Goal: Information Seeking & Learning: Find specific fact

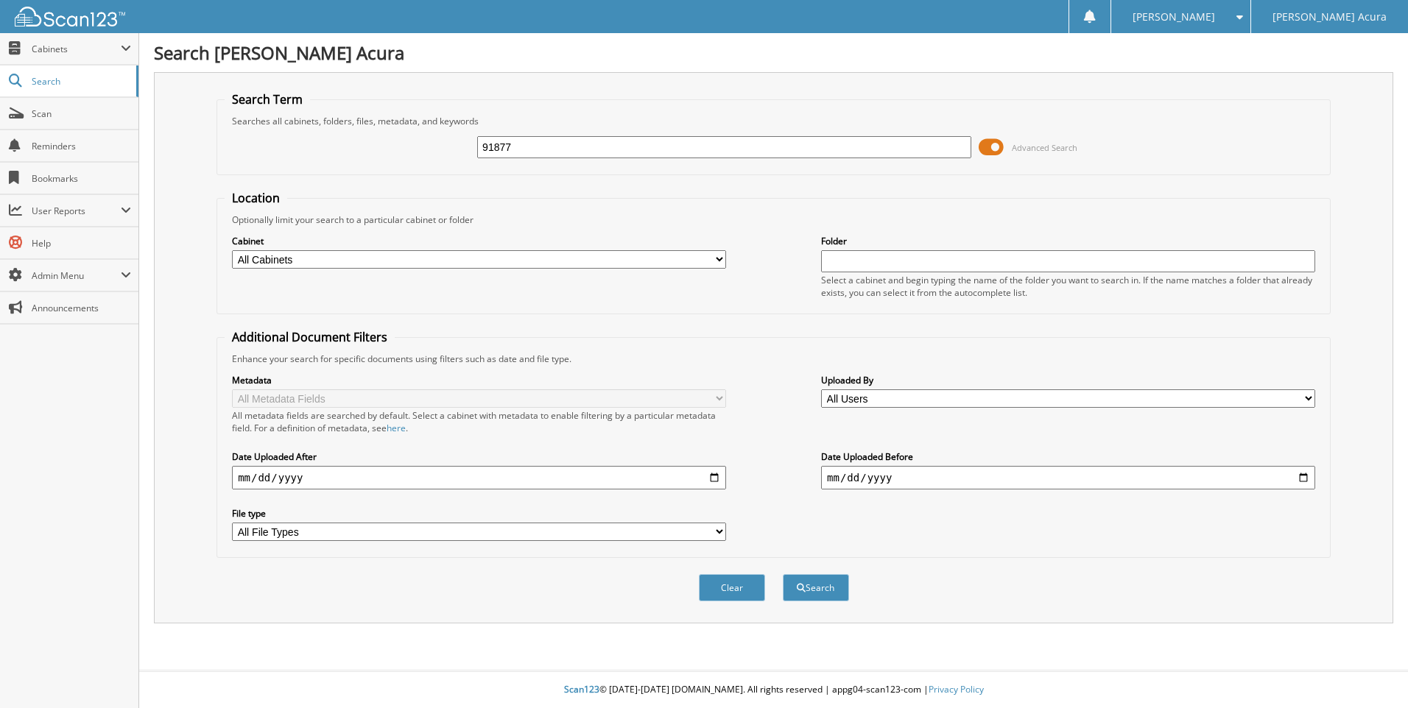
type input "91877"
click at [399, 476] on input "date" at bounding box center [479, 478] width 494 height 24
type input "[DATE]"
click at [783, 574] on button "Search" at bounding box center [816, 587] width 66 height 27
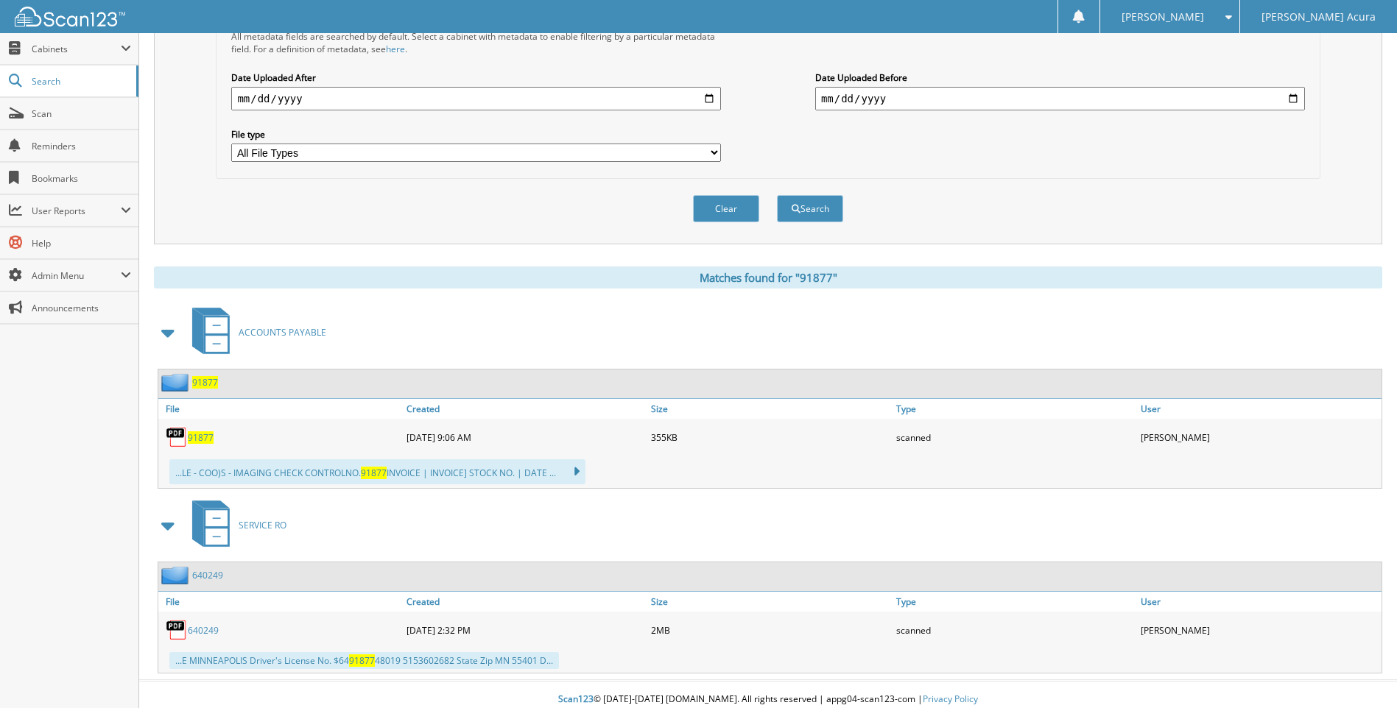
scroll to position [390, 0]
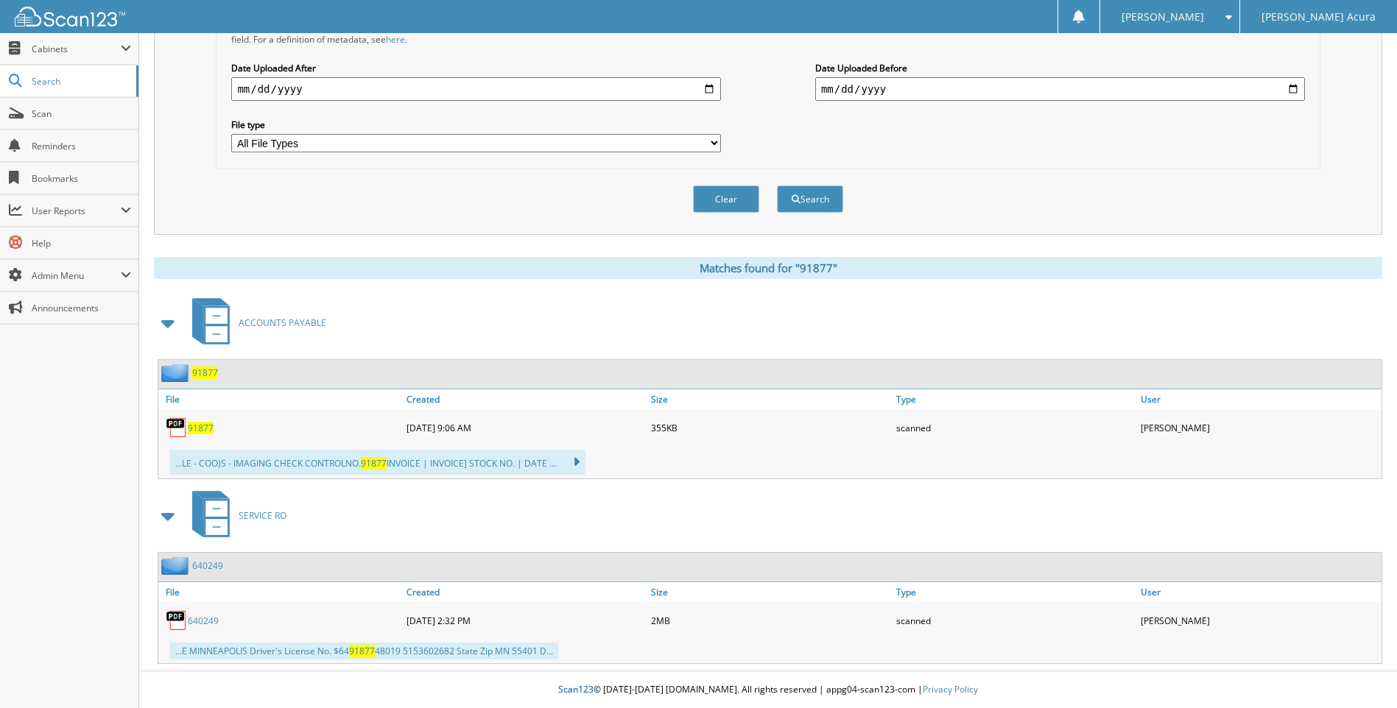
click at [205, 429] on span "91877" at bounding box center [201, 428] width 26 height 13
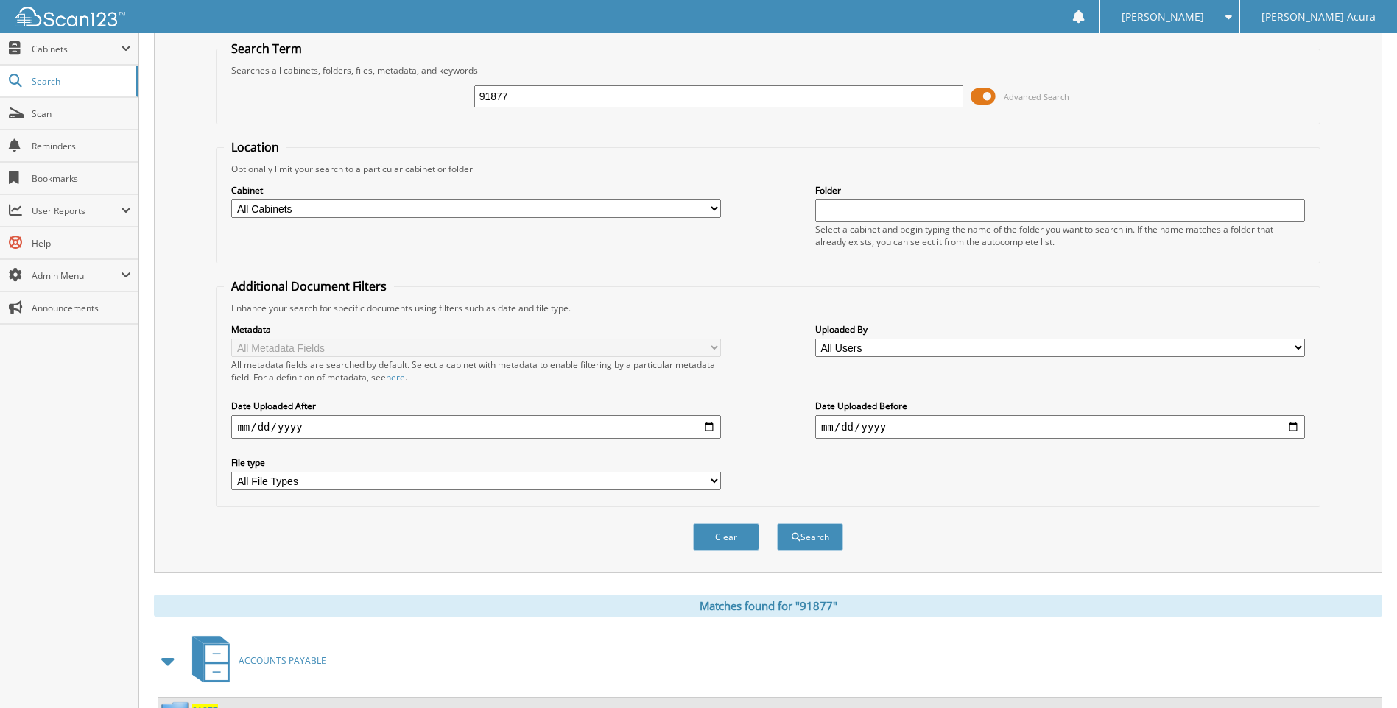
scroll to position [0, 0]
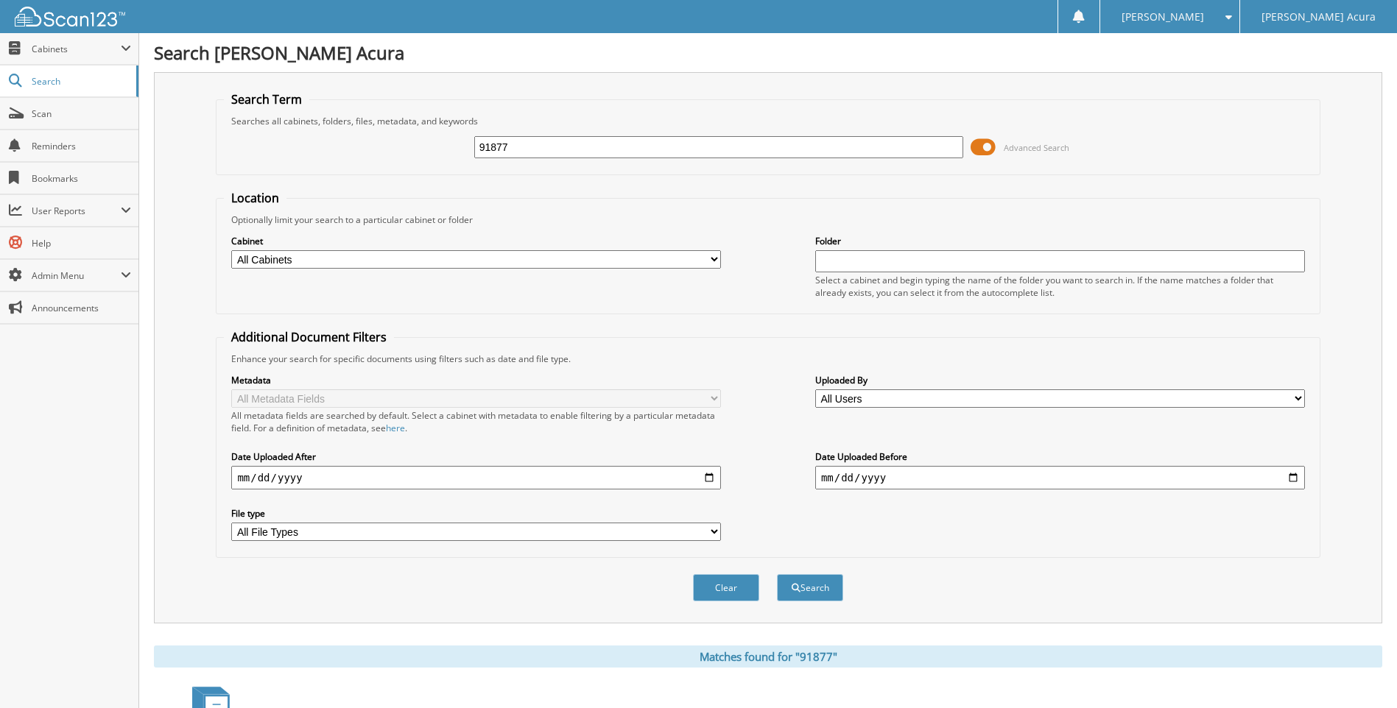
drag, startPoint x: 567, startPoint y: 149, endPoint x: 405, endPoint y: 147, distance: 162.0
click at [405, 147] on div "91877 Advanced Search" at bounding box center [768, 147] width 1088 height 40
type input "91654"
click at [777, 574] on button "Search" at bounding box center [810, 587] width 66 height 27
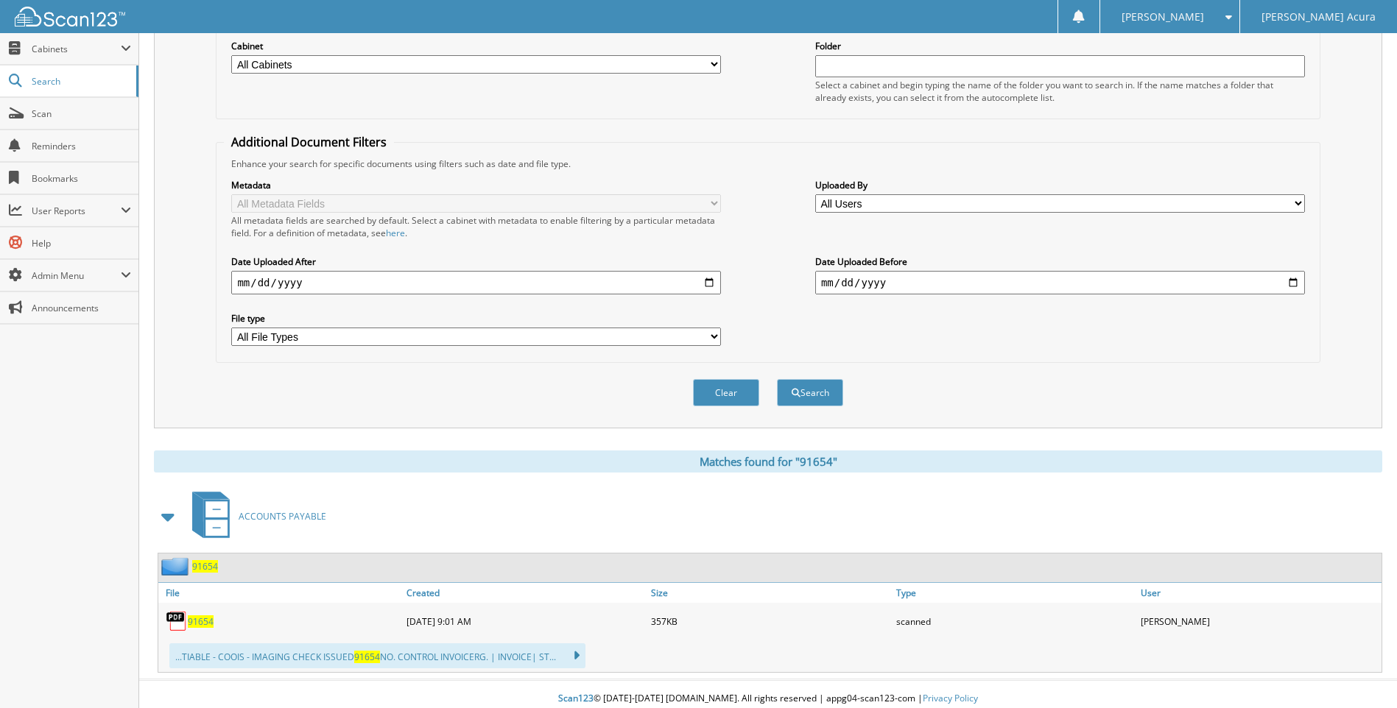
scroll to position [205, 0]
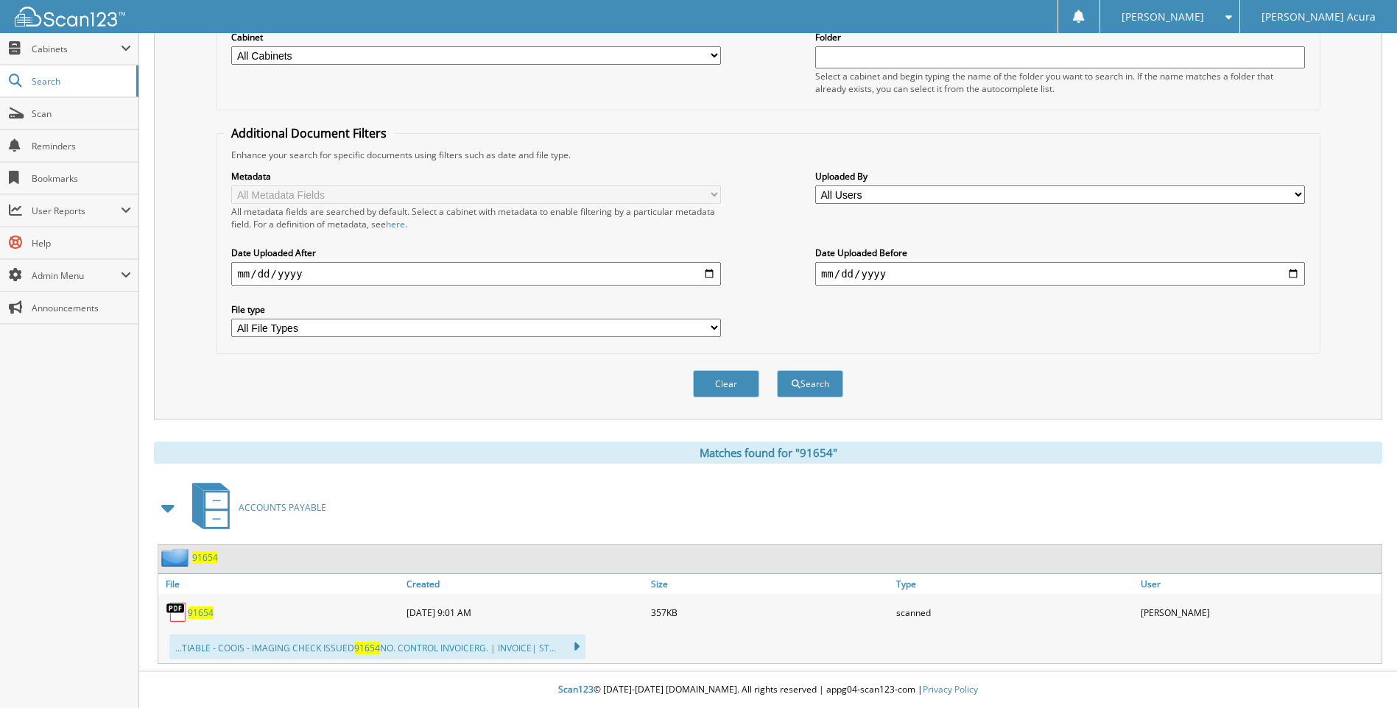
click at [191, 610] on span "91654" at bounding box center [201, 613] width 26 height 13
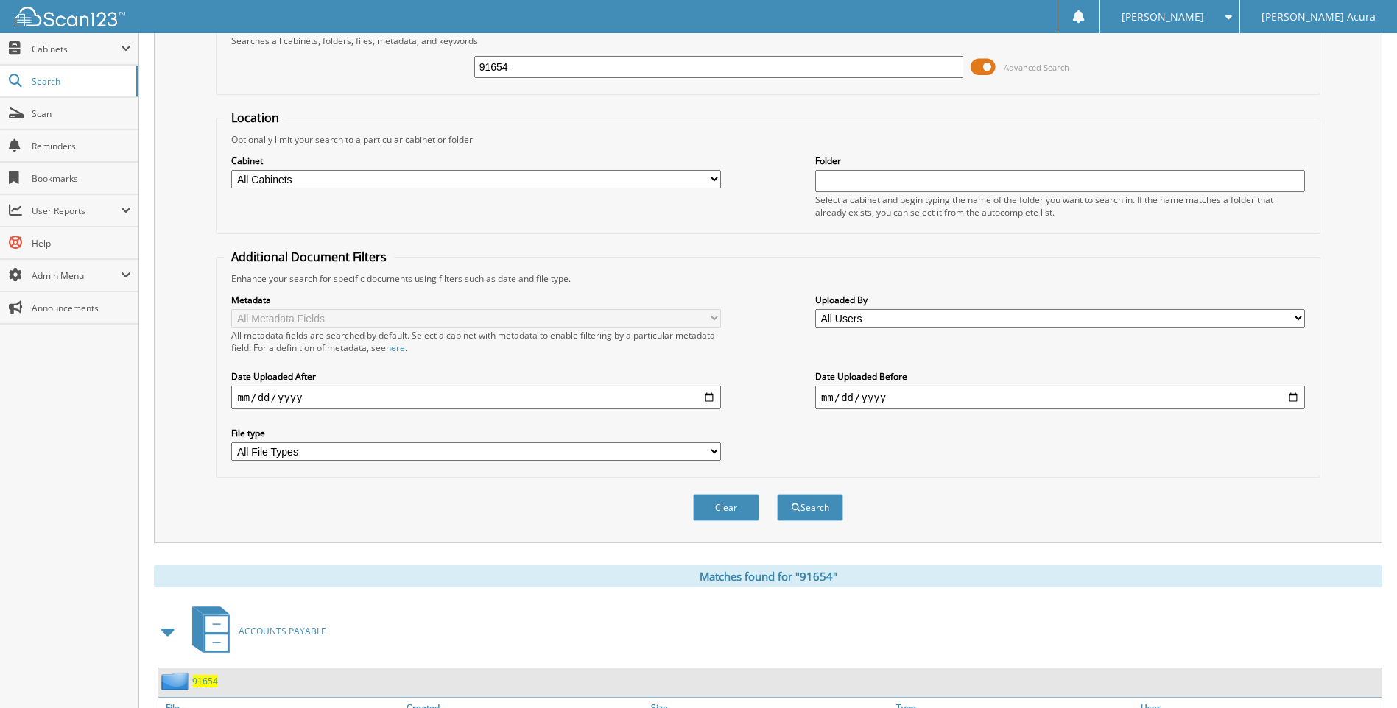
scroll to position [0, 0]
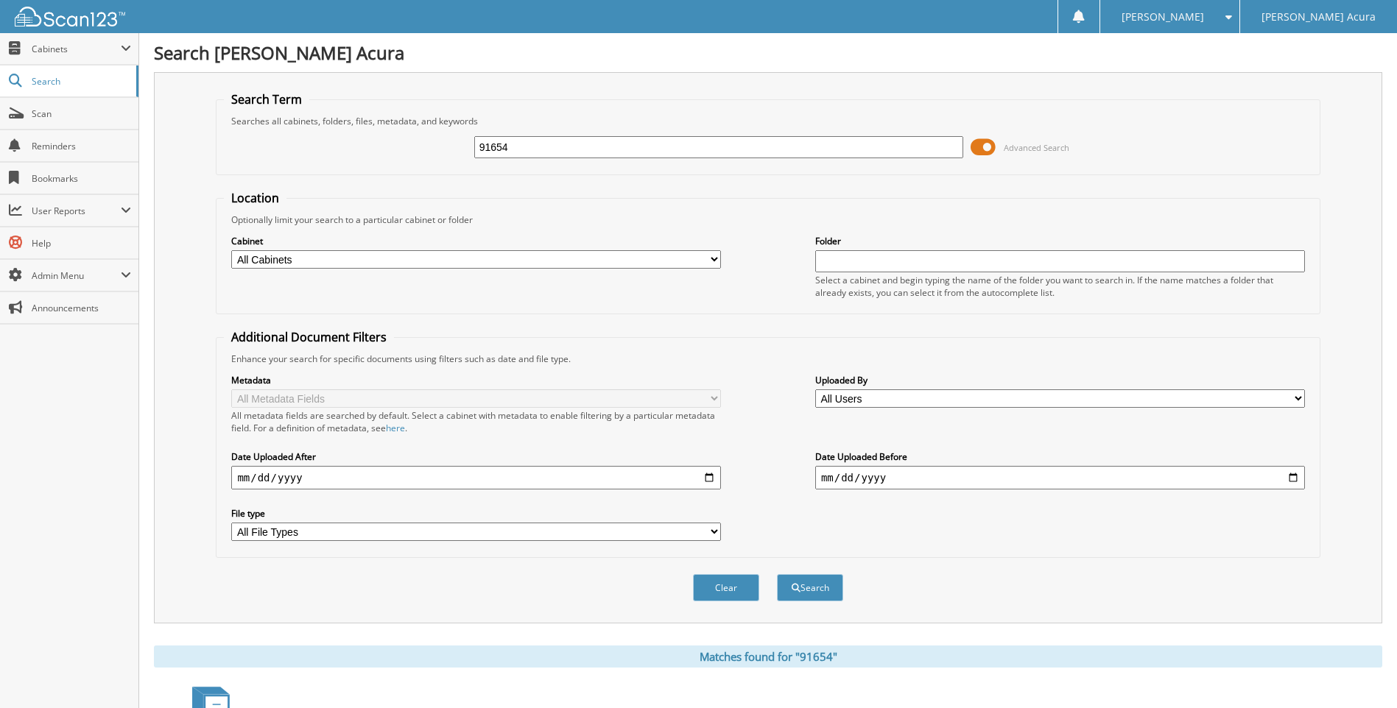
click at [471, 137] on div "91654 Advanced Search" at bounding box center [768, 147] width 1088 height 40
type input "AUTOTRADER"
click at [777, 574] on button "Search" at bounding box center [810, 587] width 66 height 27
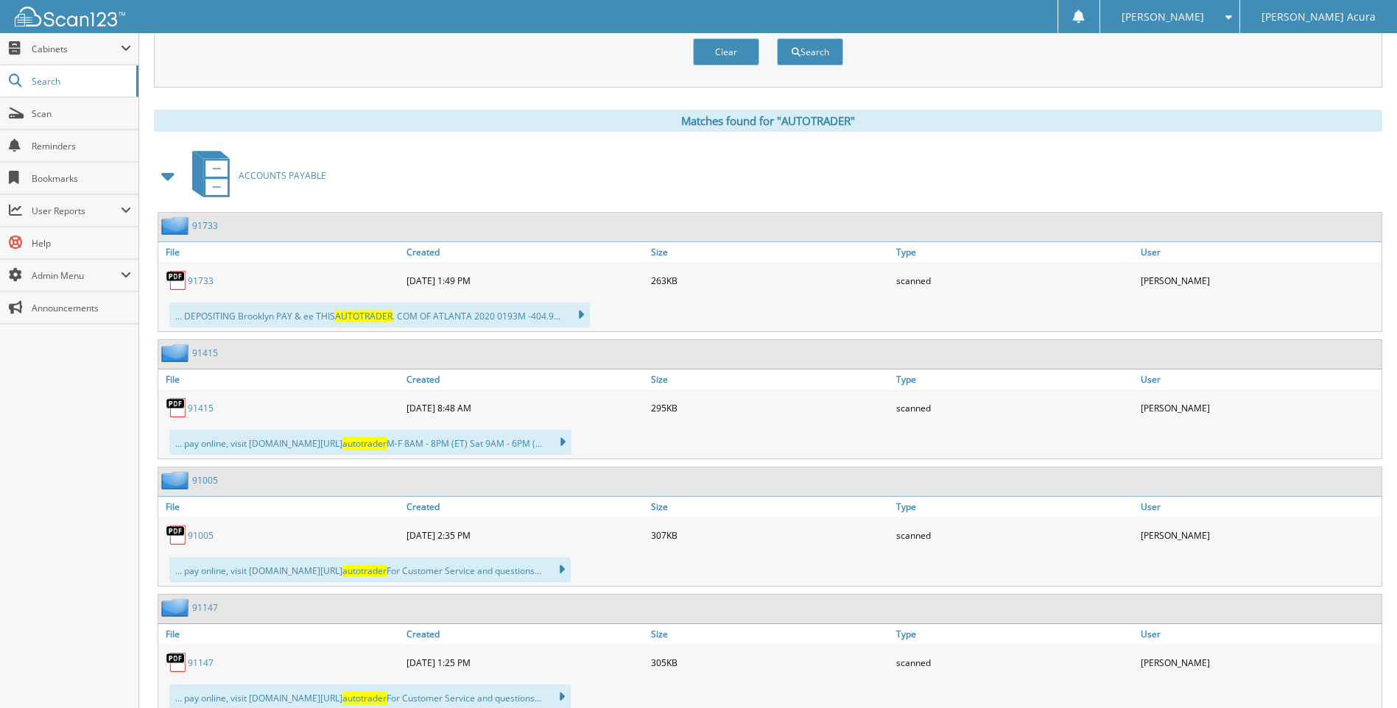
scroll to position [589, 0]
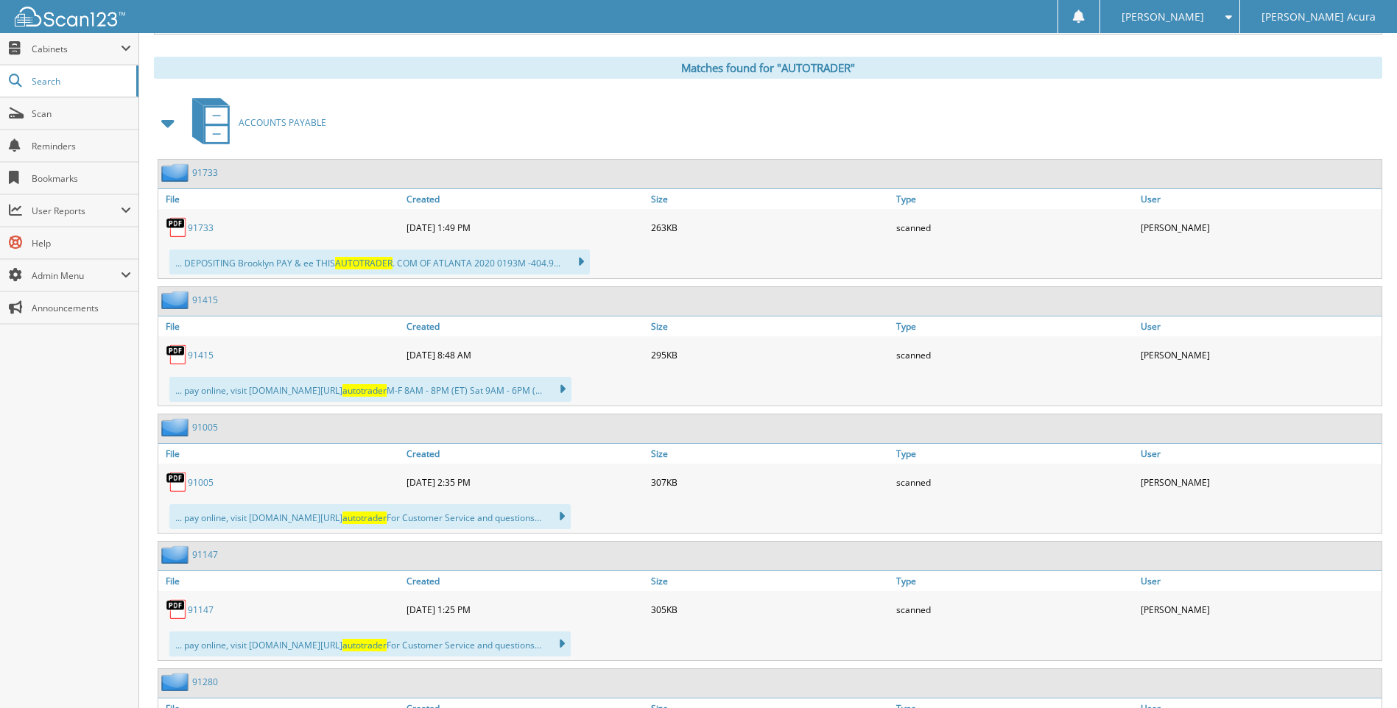
click at [200, 226] on link "91733" at bounding box center [201, 228] width 26 height 13
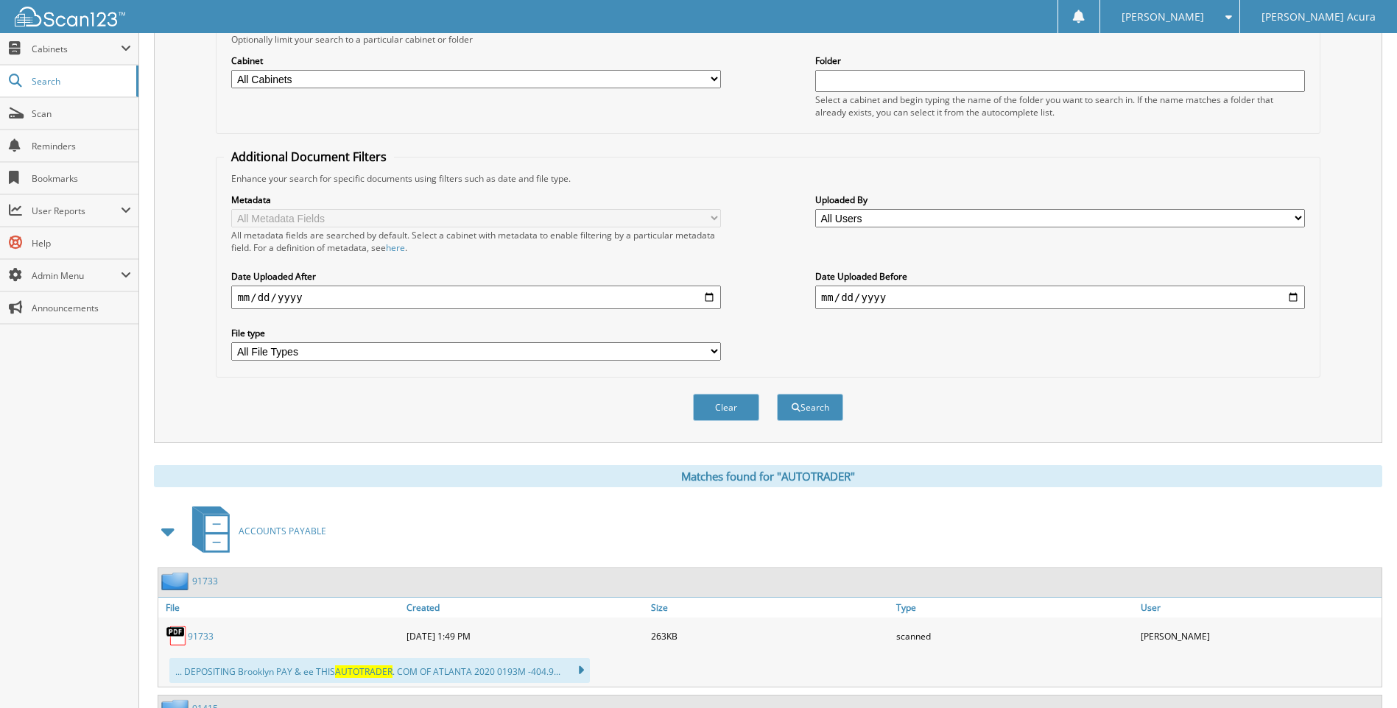
scroll to position [0, 0]
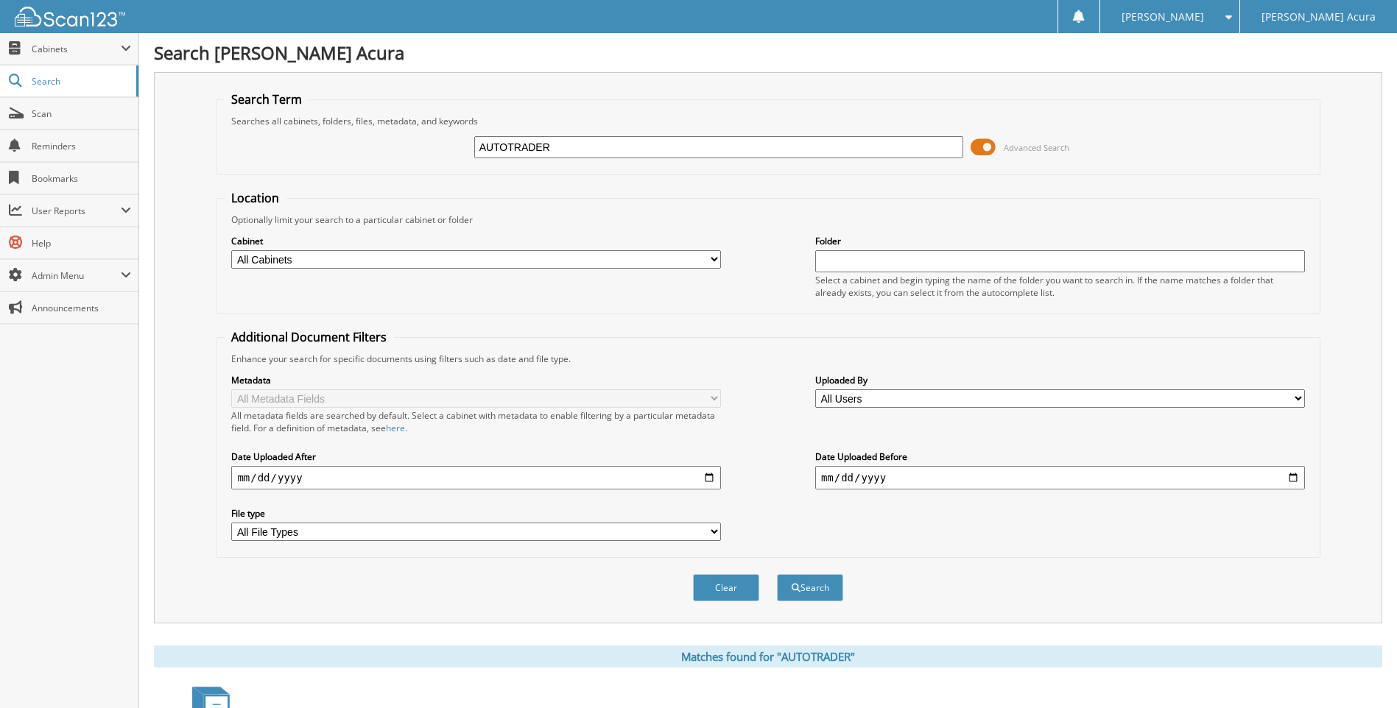
drag, startPoint x: 479, startPoint y: 161, endPoint x: 381, endPoint y: 169, distance: 98.3
click at [381, 169] on fieldset "Search Term Searches all cabinets, folders, files, metadata, and keywords AUTOT…" at bounding box center [768, 133] width 1104 height 84
type input "FEDEX"
click at [808, 585] on button "Search" at bounding box center [810, 587] width 66 height 27
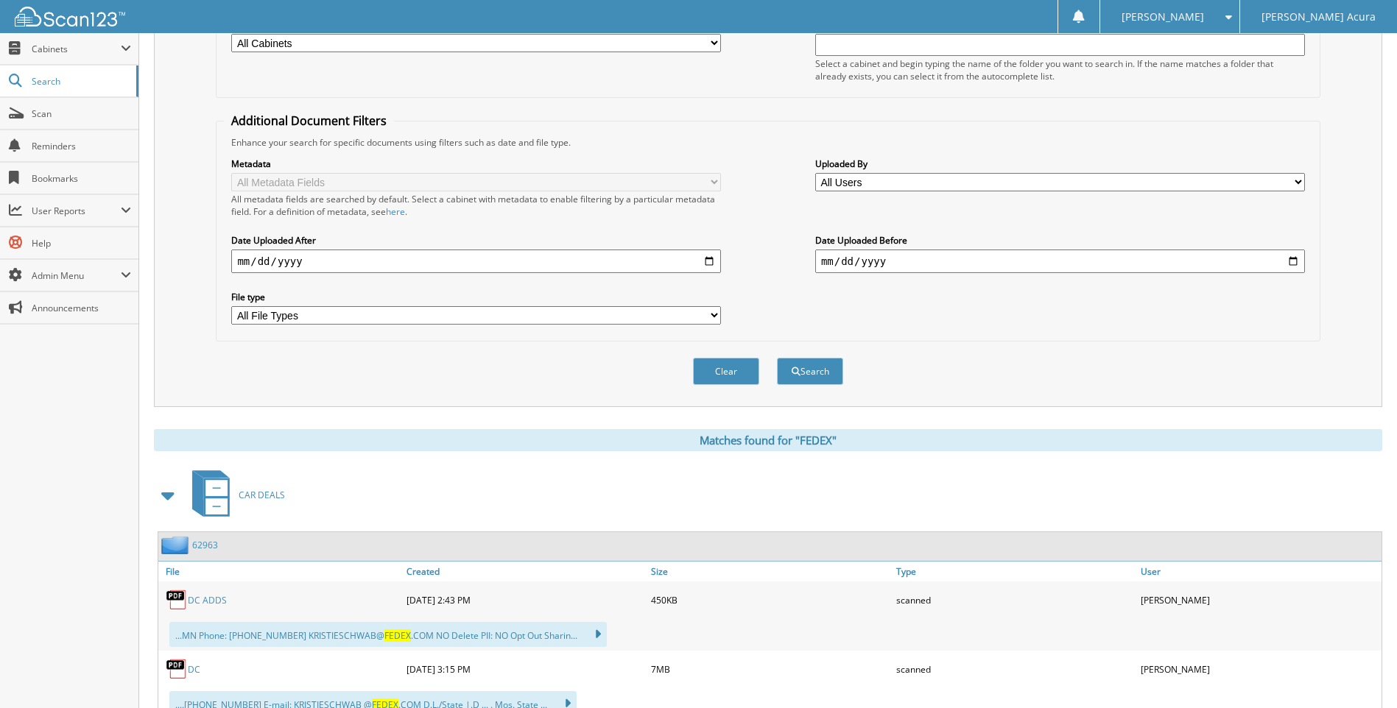
scroll to position [221, 0]
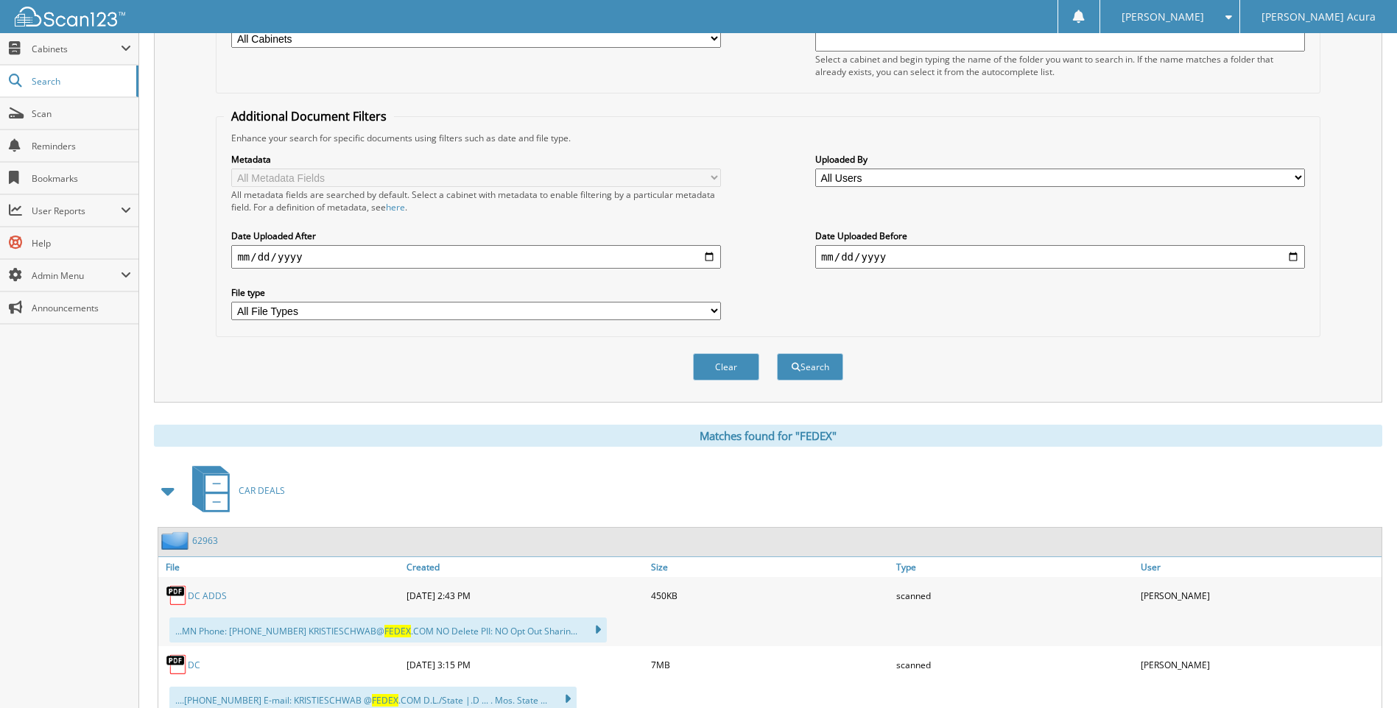
click at [164, 490] on span at bounding box center [168, 491] width 21 height 27
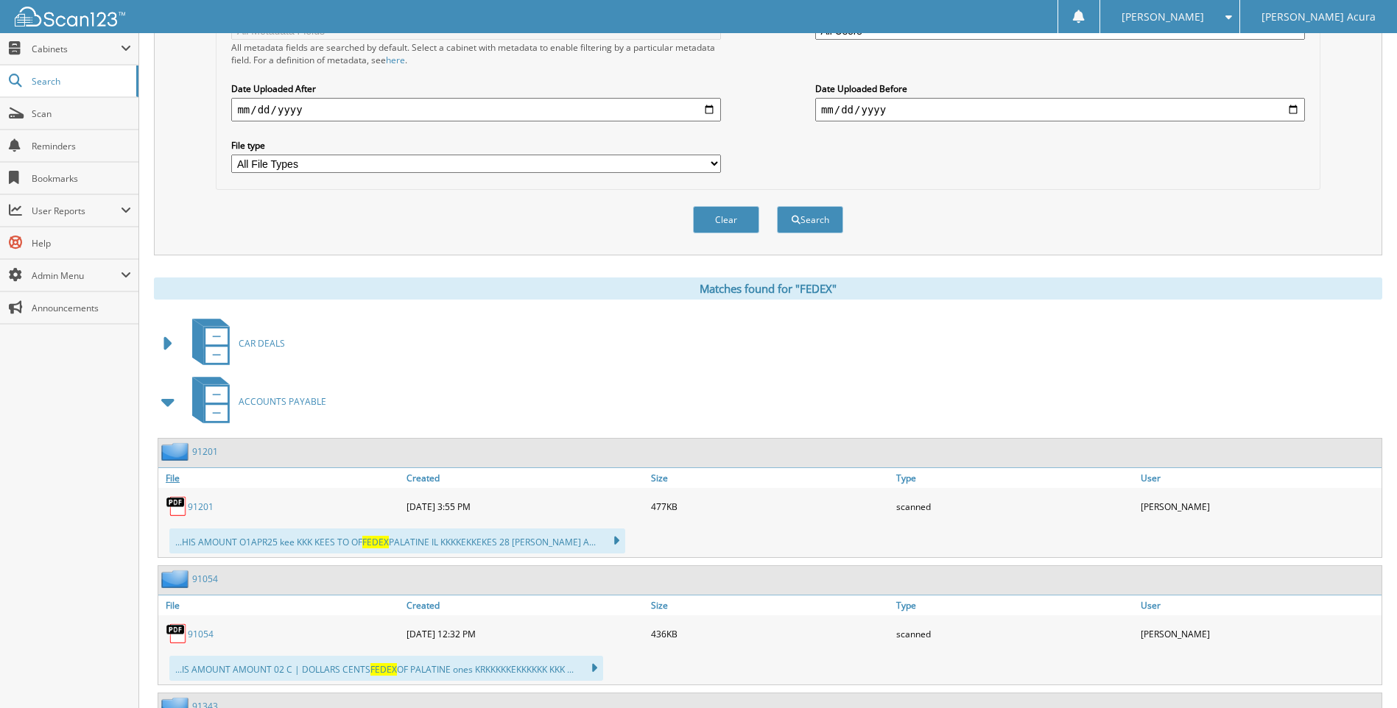
scroll to position [442, 0]
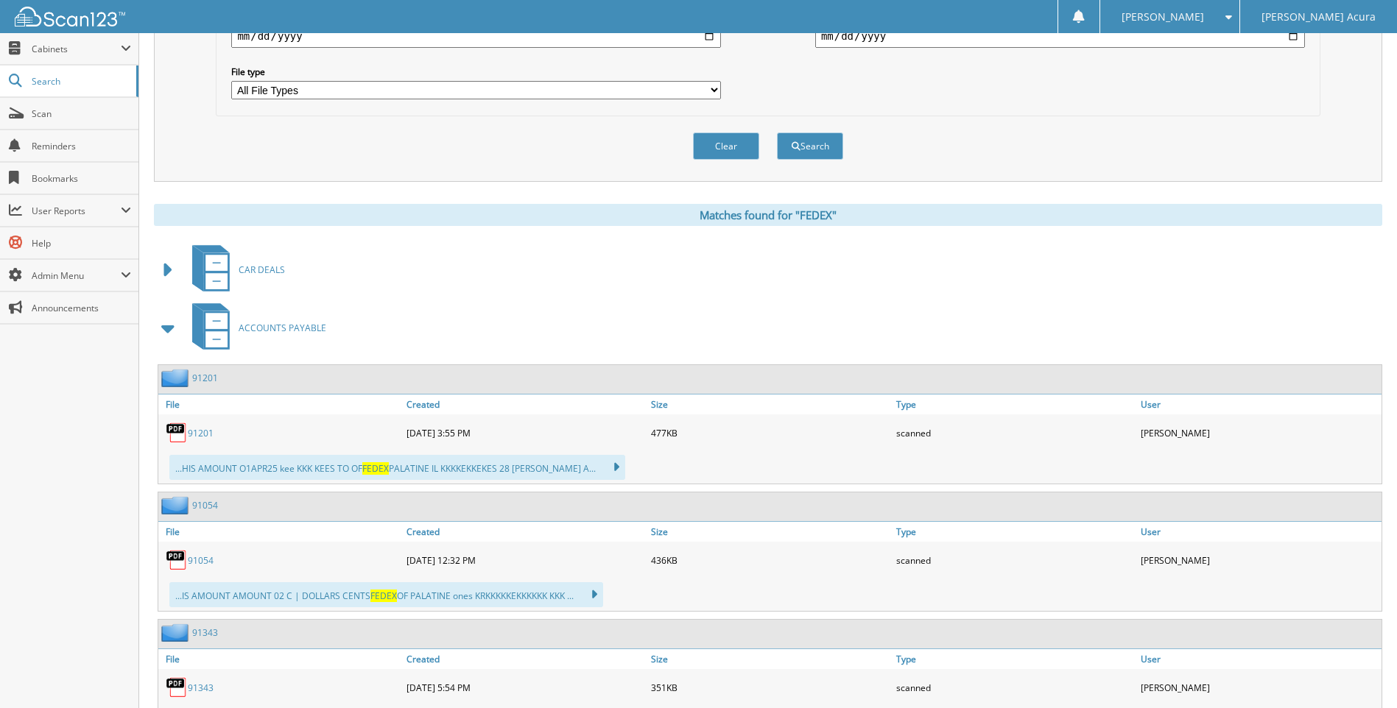
click at [200, 431] on link "91201" at bounding box center [201, 433] width 26 height 13
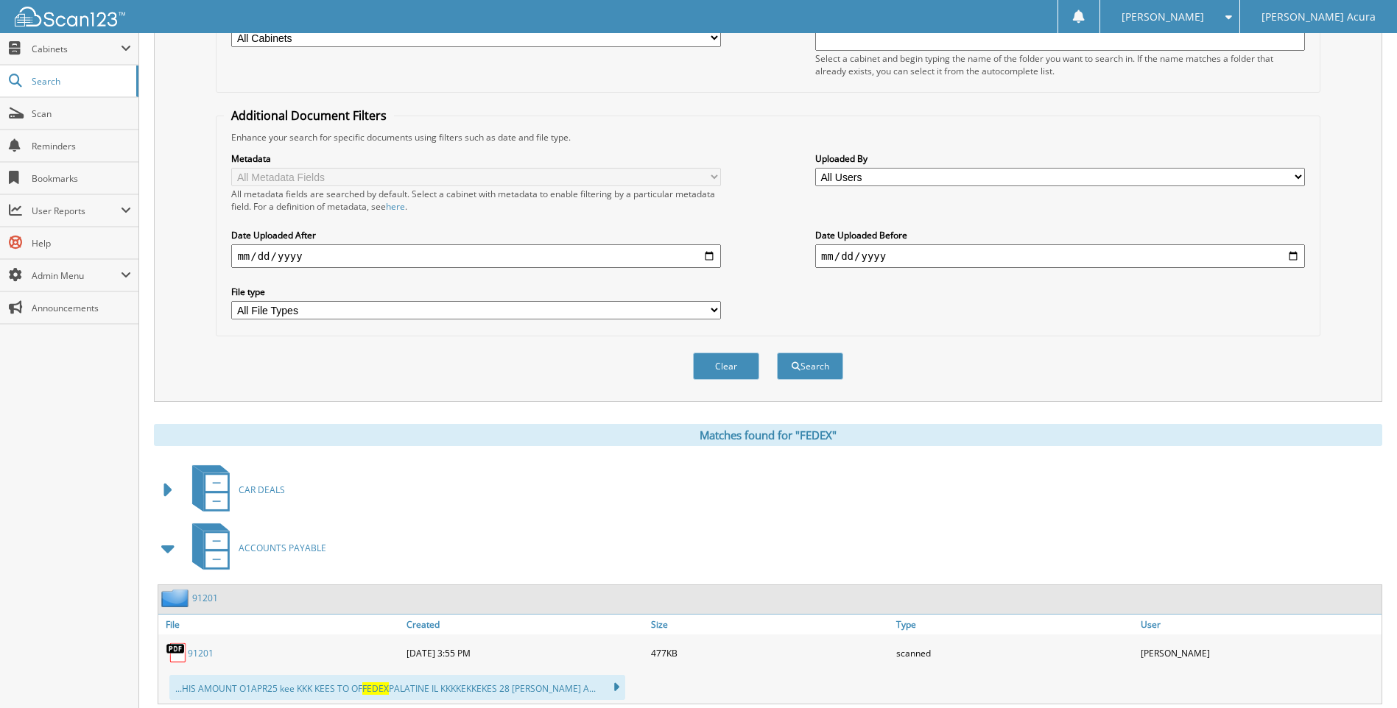
scroll to position [0, 0]
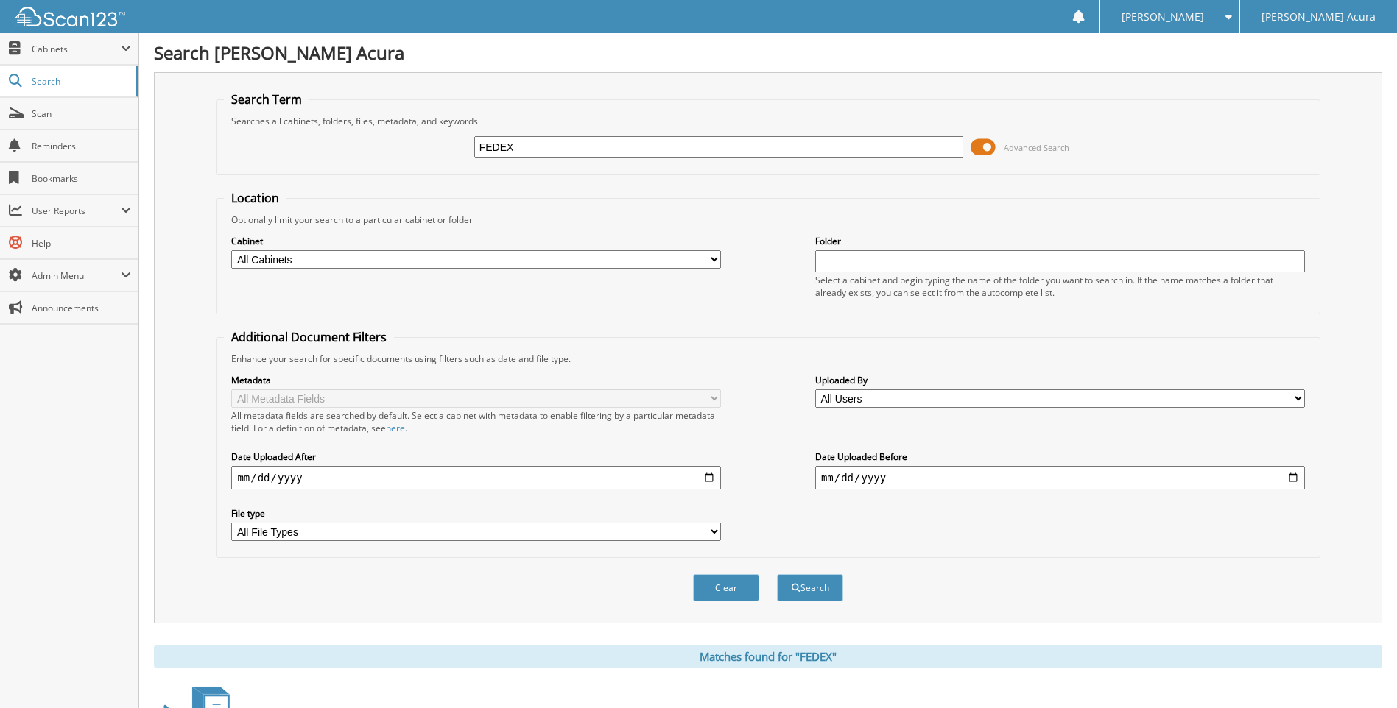
drag, startPoint x: 535, startPoint y: 154, endPoint x: 427, endPoint y: 163, distance: 107.9
click at [427, 163] on div "FEDEX Advanced Search" at bounding box center [768, 147] width 1088 height 40
type input "6636036"
click at [777, 574] on button "Search" at bounding box center [810, 587] width 66 height 27
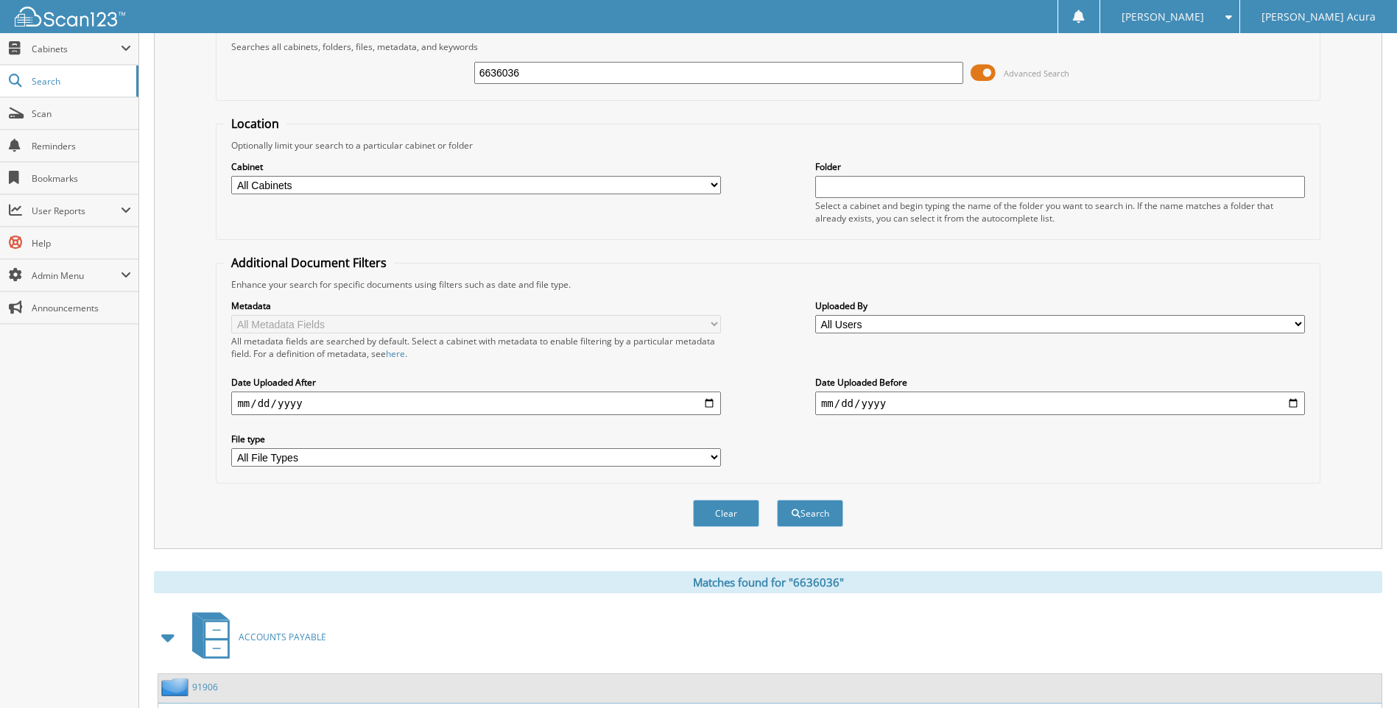
scroll to position [205, 0]
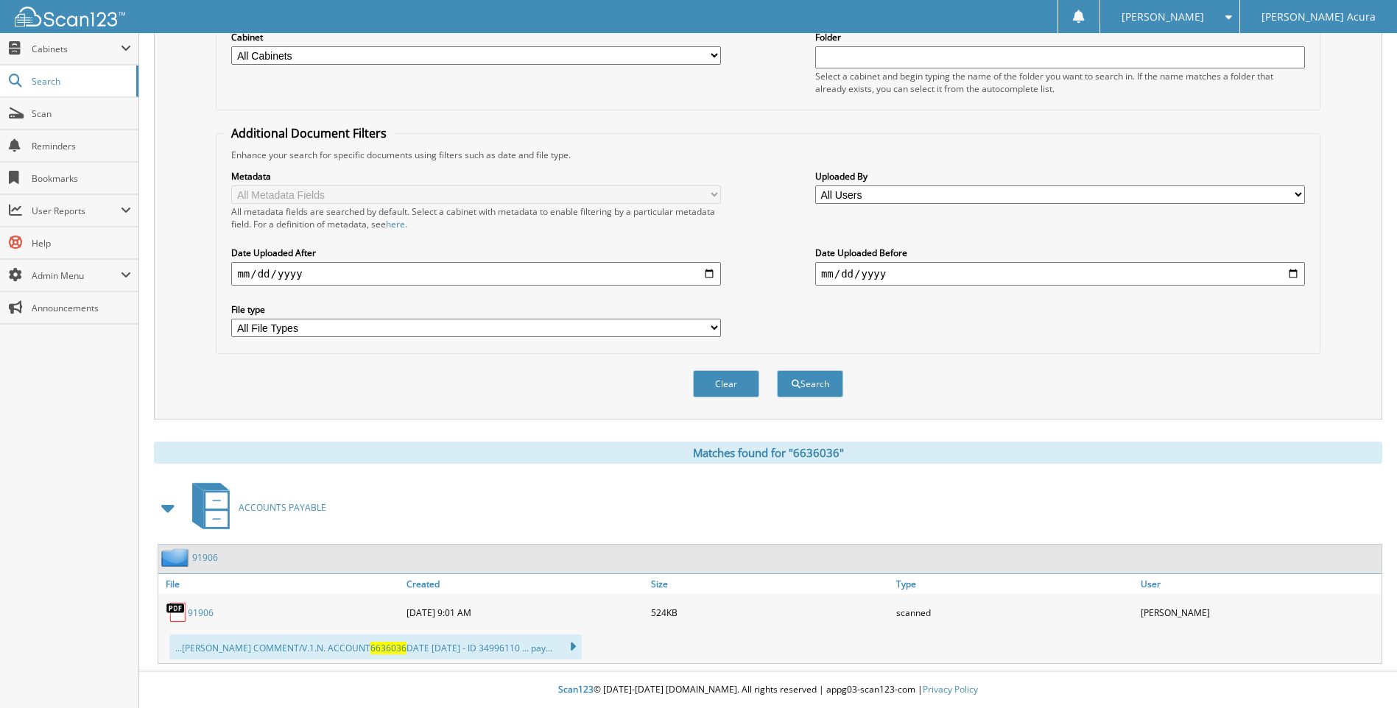
click at [208, 613] on link "91906" at bounding box center [201, 613] width 26 height 13
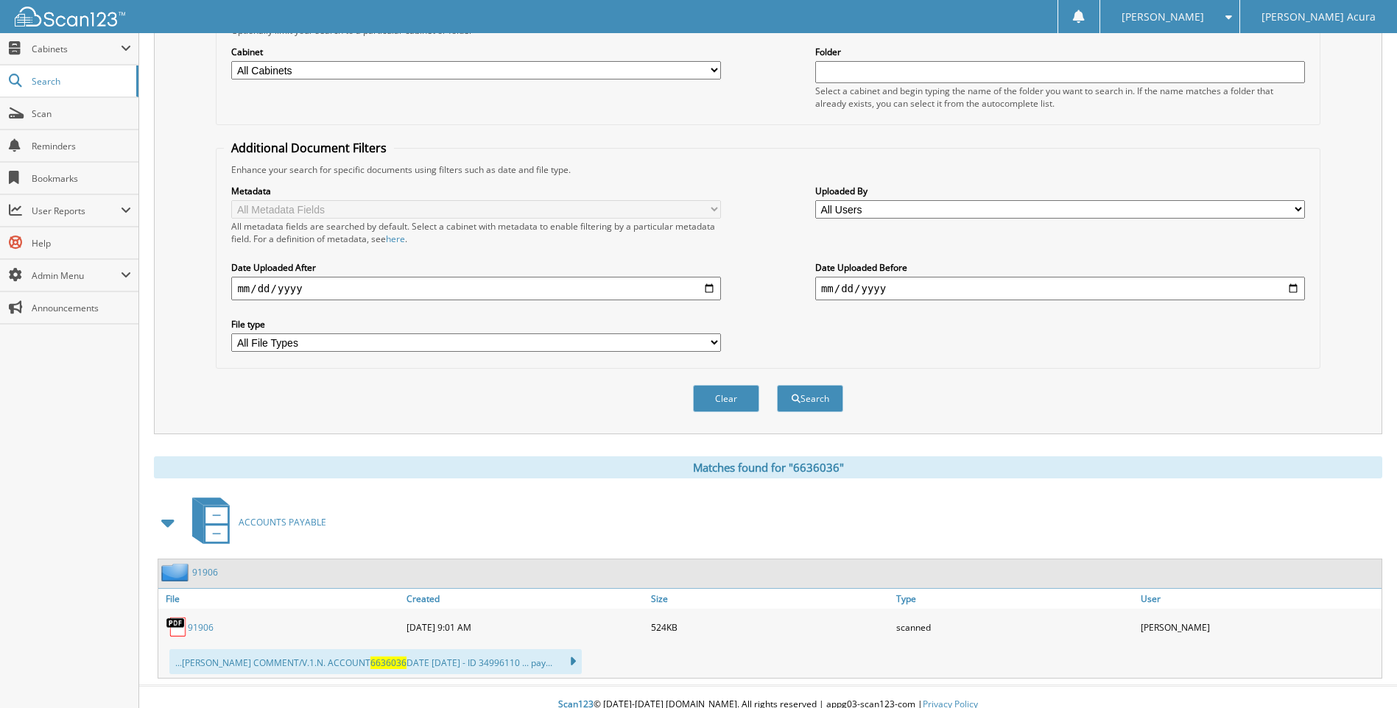
scroll to position [0, 0]
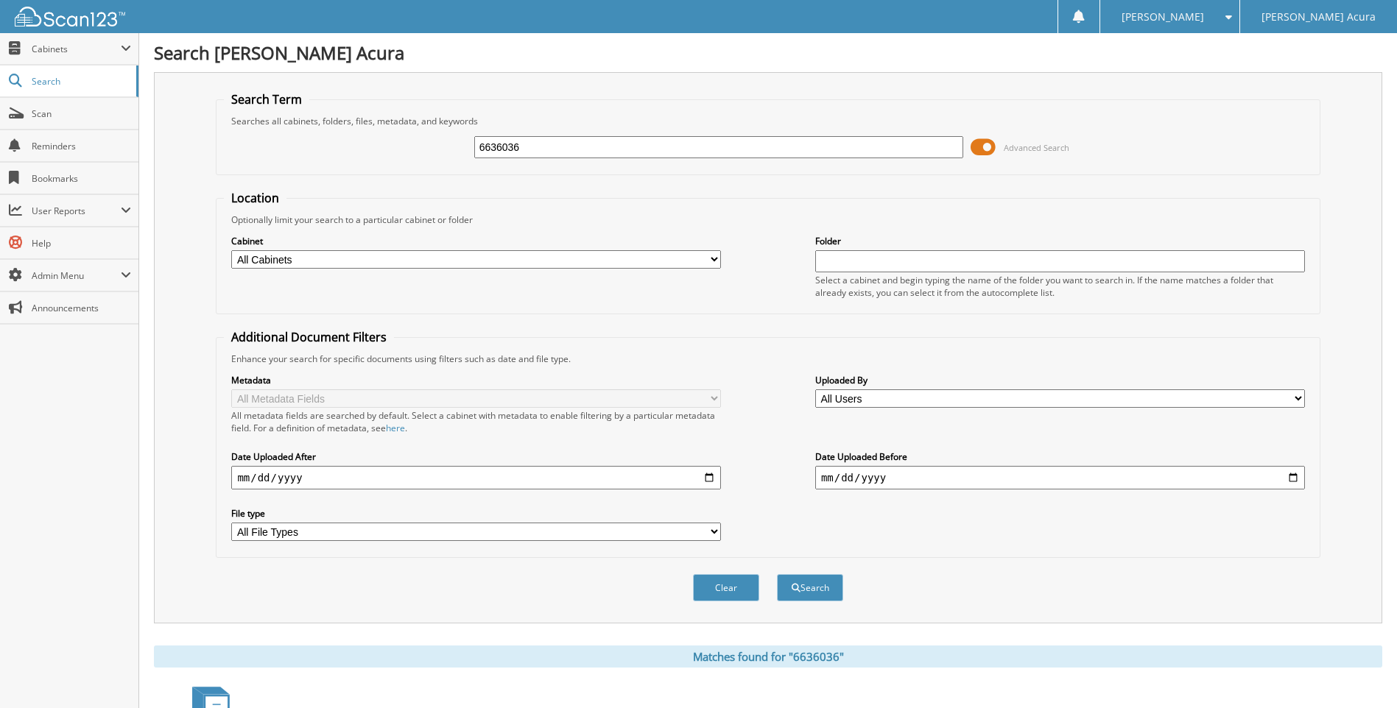
drag, startPoint x: 538, startPoint y: 149, endPoint x: 454, endPoint y: 155, distance: 83.4
click at [455, 155] on div "6636036 Advanced Search" at bounding box center [768, 147] width 1088 height 40
type input "AMERICAN PRESSURE"
click at [777, 574] on button "Search" at bounding box center [810, 587] width 66 height 27
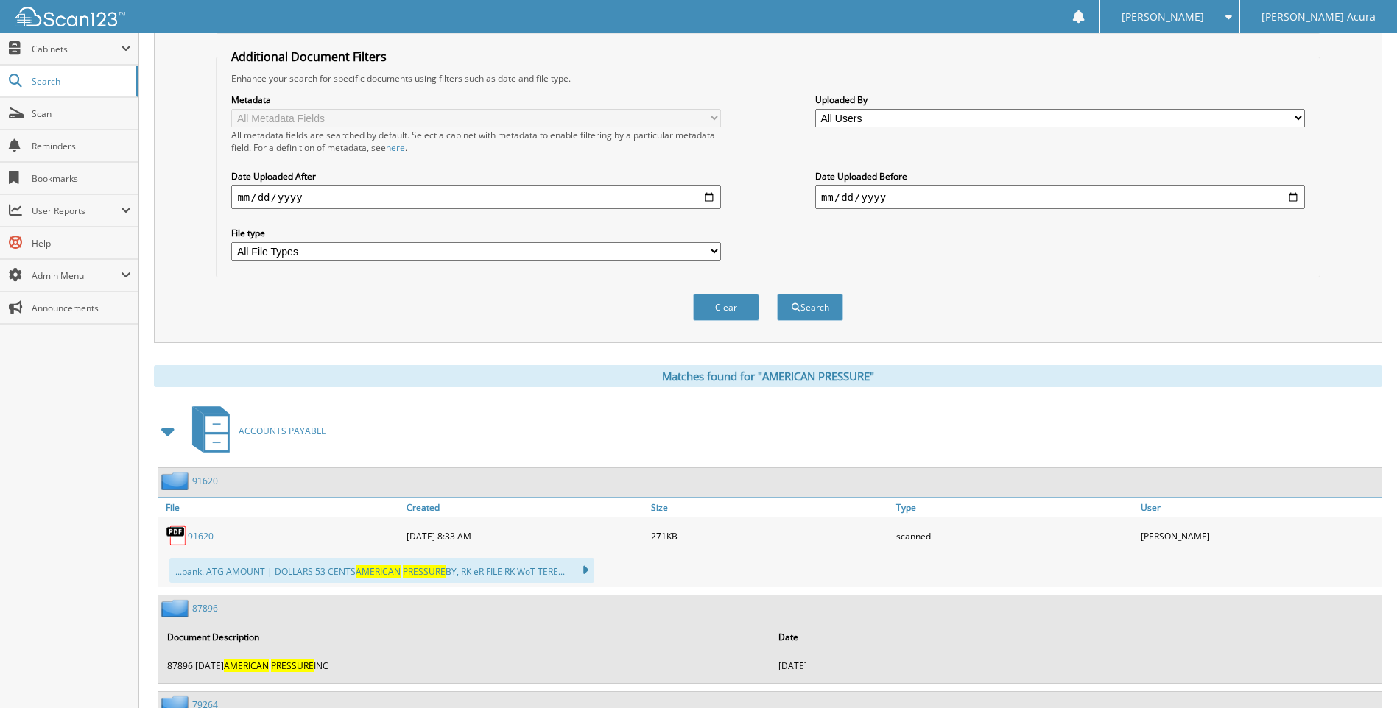
scroll to position [442, 0]
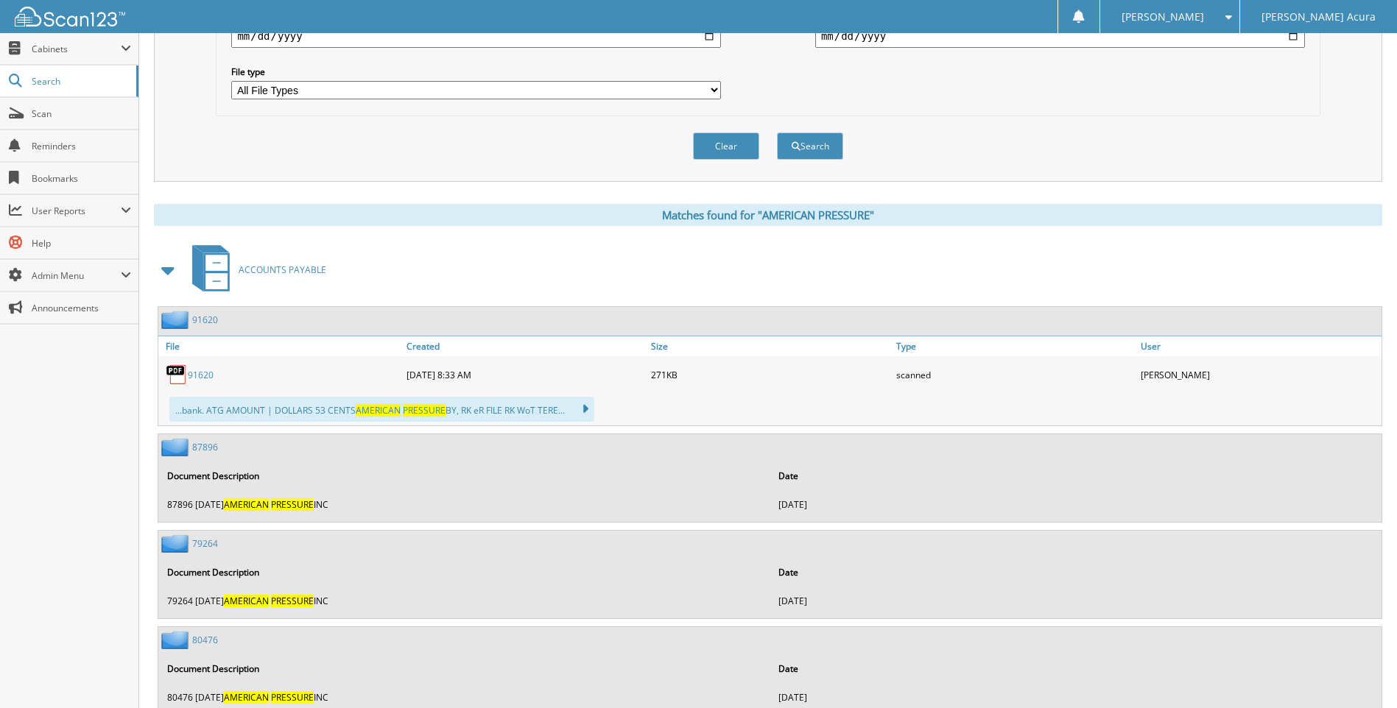
click at [199, 376] on link "91620" at bounding box center [201, 375] width 26 height 13
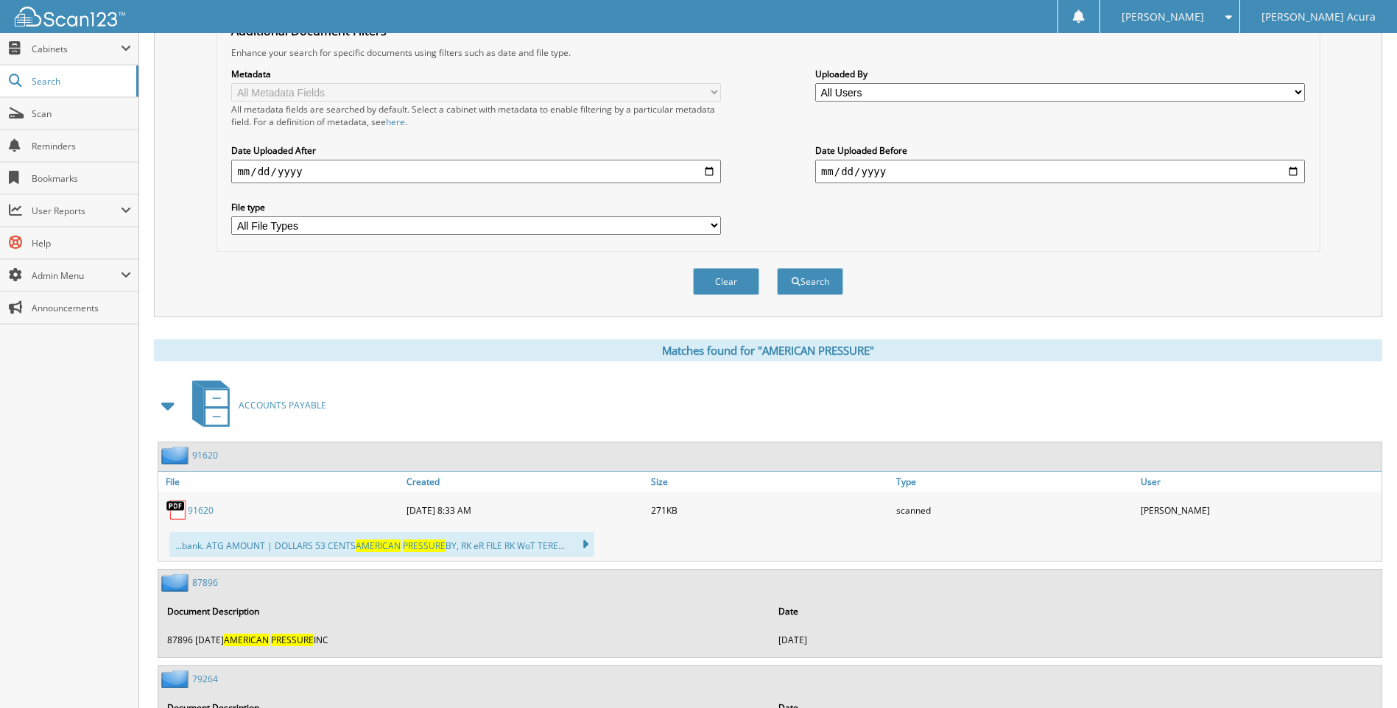
scroll to position [147, 0]
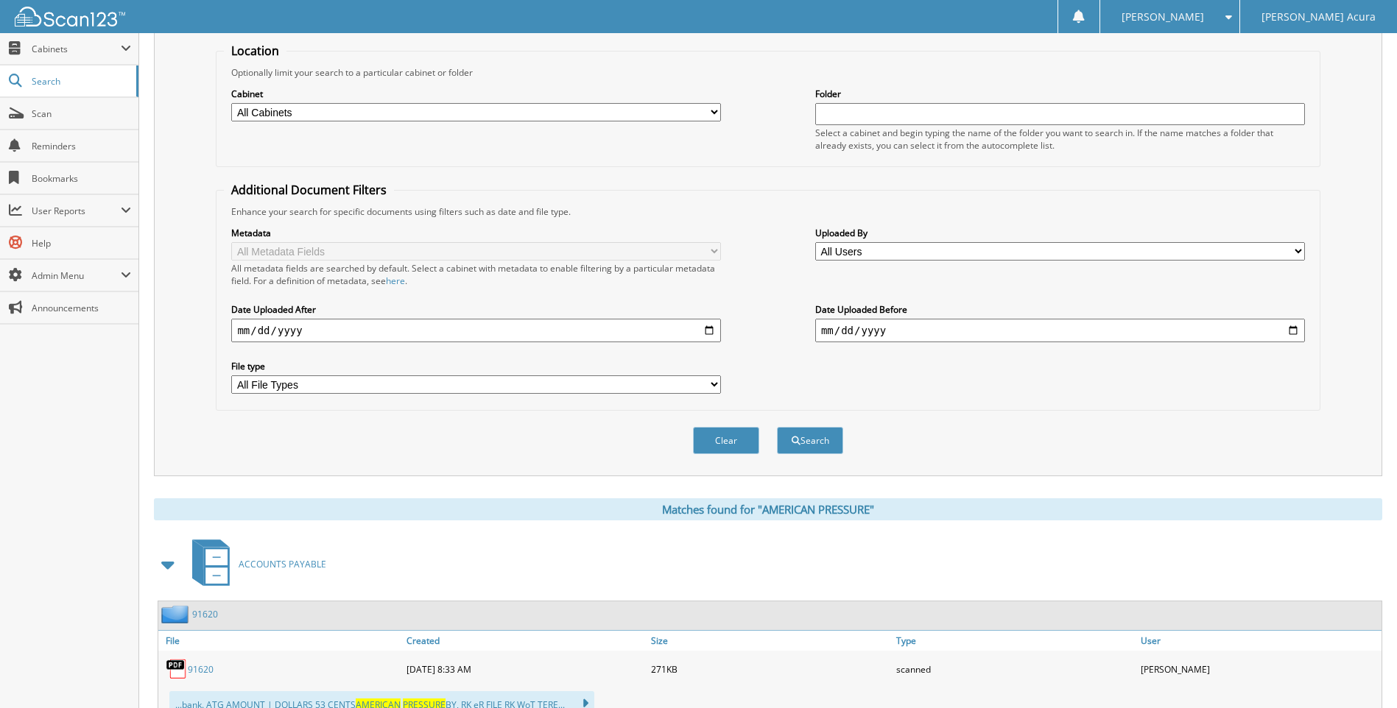
click at [298, 463] on div "Clear Search" at bounding box center [768, 441] width 1104 height 60
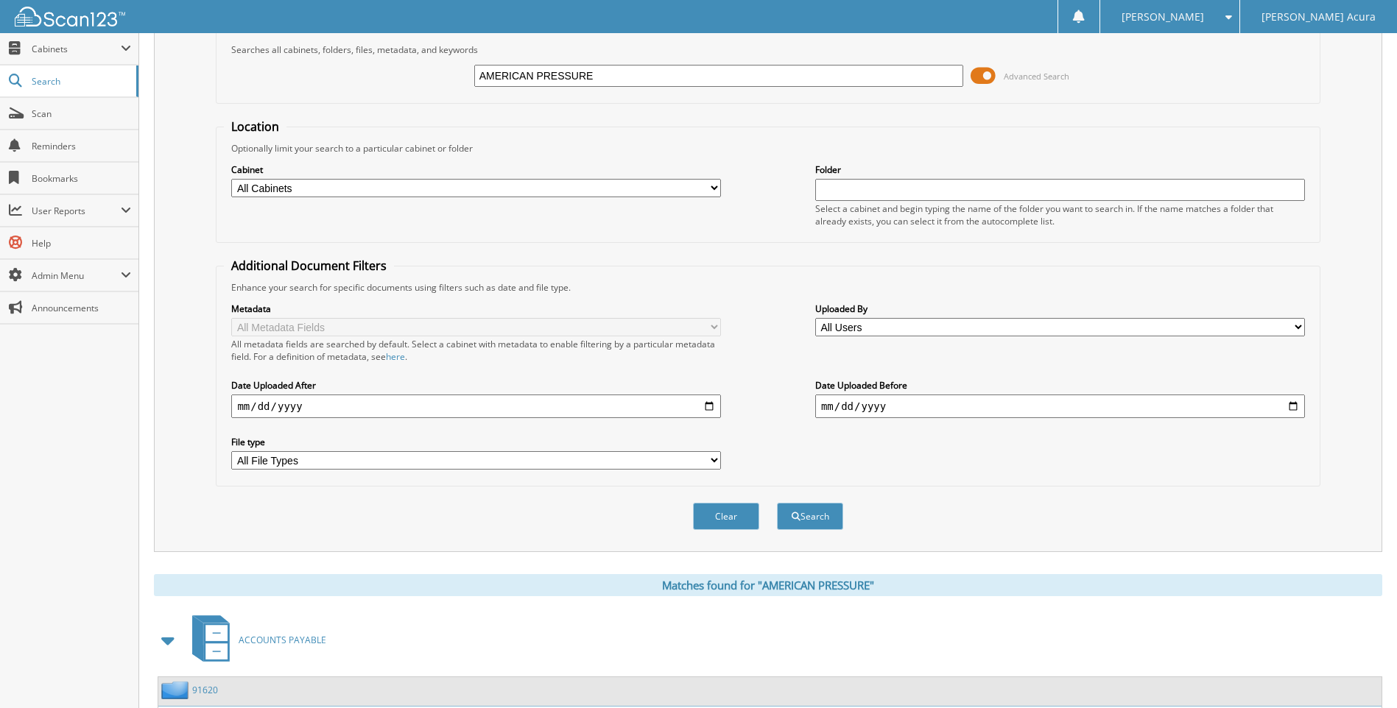
scroll to position [0, 0]
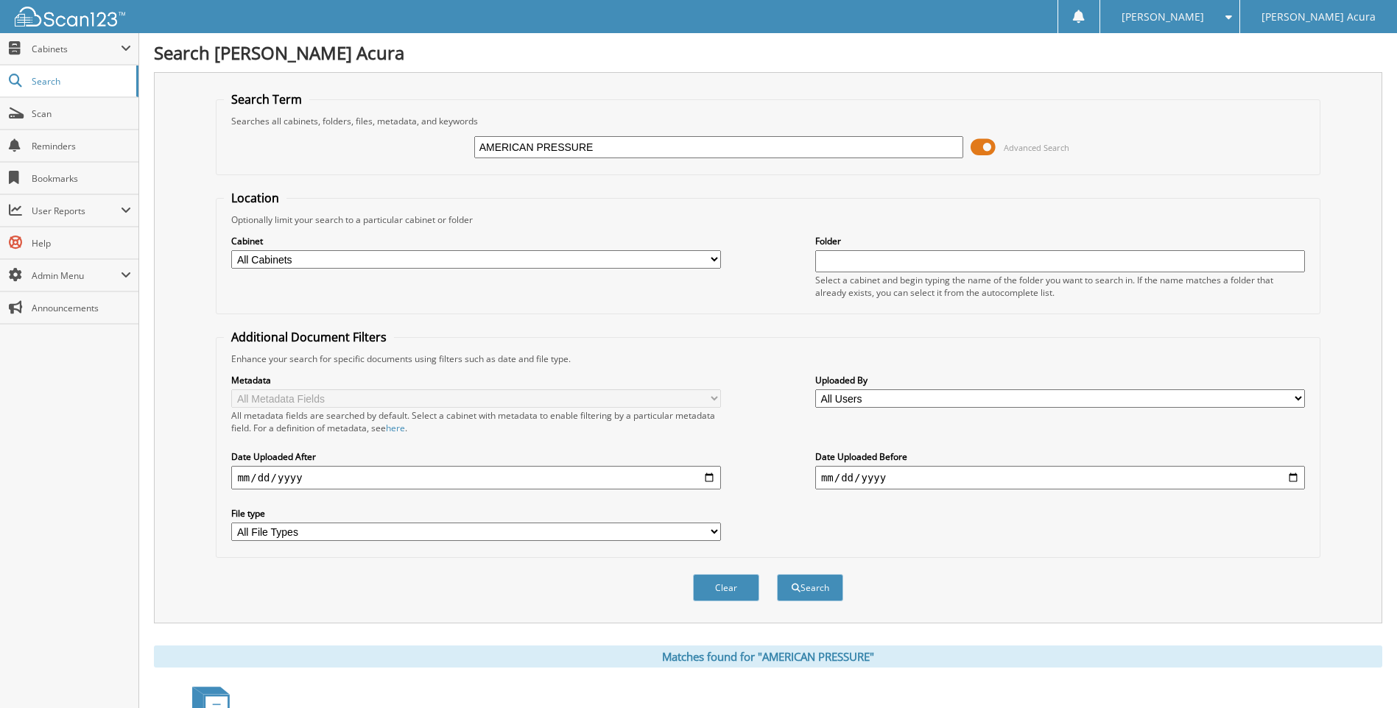
drag, startPoint x: 601, startPoint y: 147, endPoint x: 515, endPoint y: 127, distance: 88.4
click at [515, 127] on div "AMERICAN PRESSURE Advanced Search" at bounding box center [768, 147] width 1088 height 40
type input "A"
type input "SNAP-ON CREDIT"
click at [777, 574] on button "Search" at bounding box center [810, 587] width 66 height 27
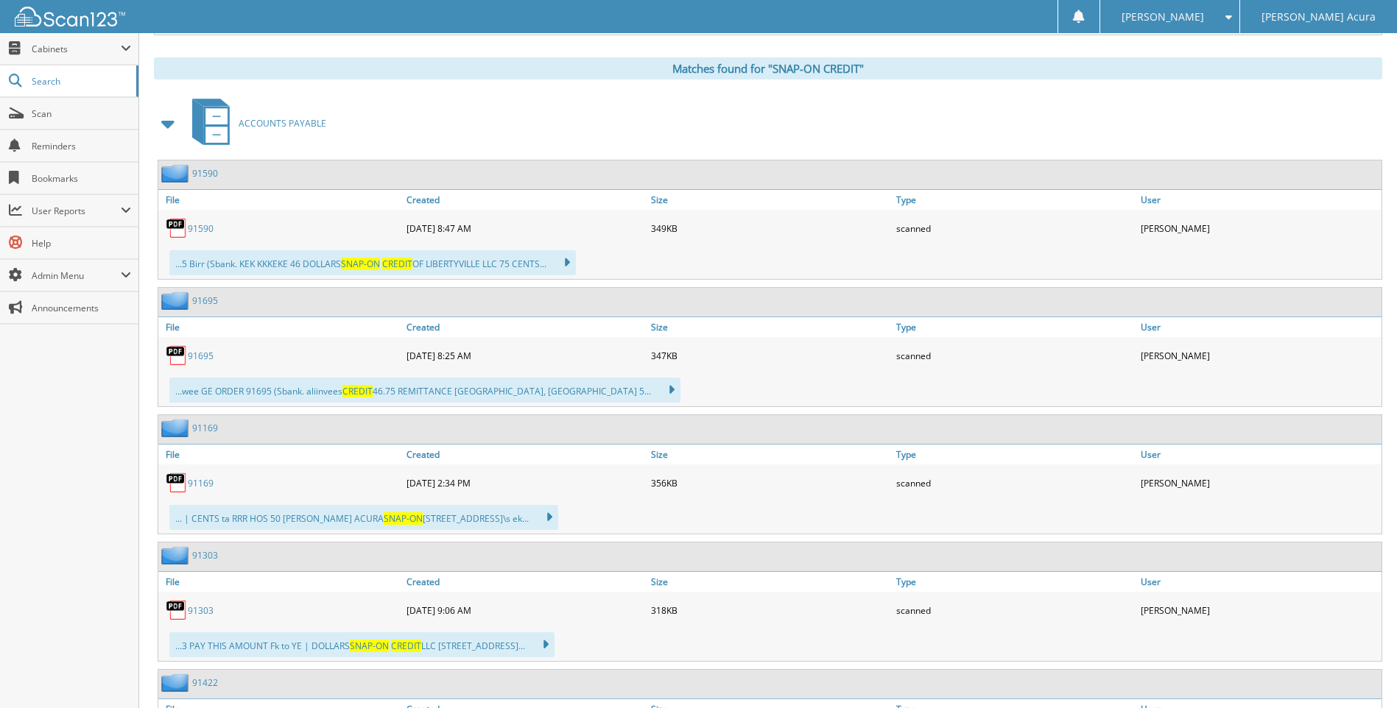
scroll to position [589, 0]
click at [205, 228] on link "91590" at bounding box center [201, 228] width 26 height 13
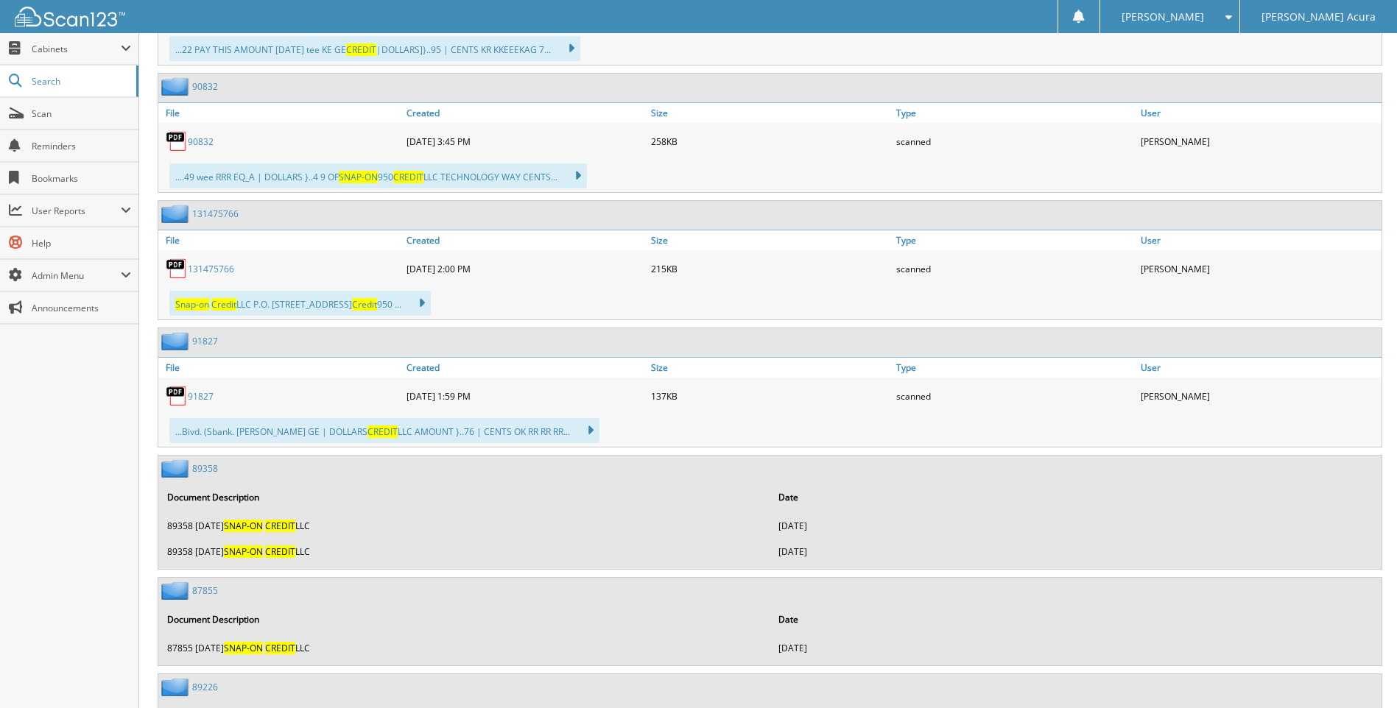
scroll to position [1325, 0]
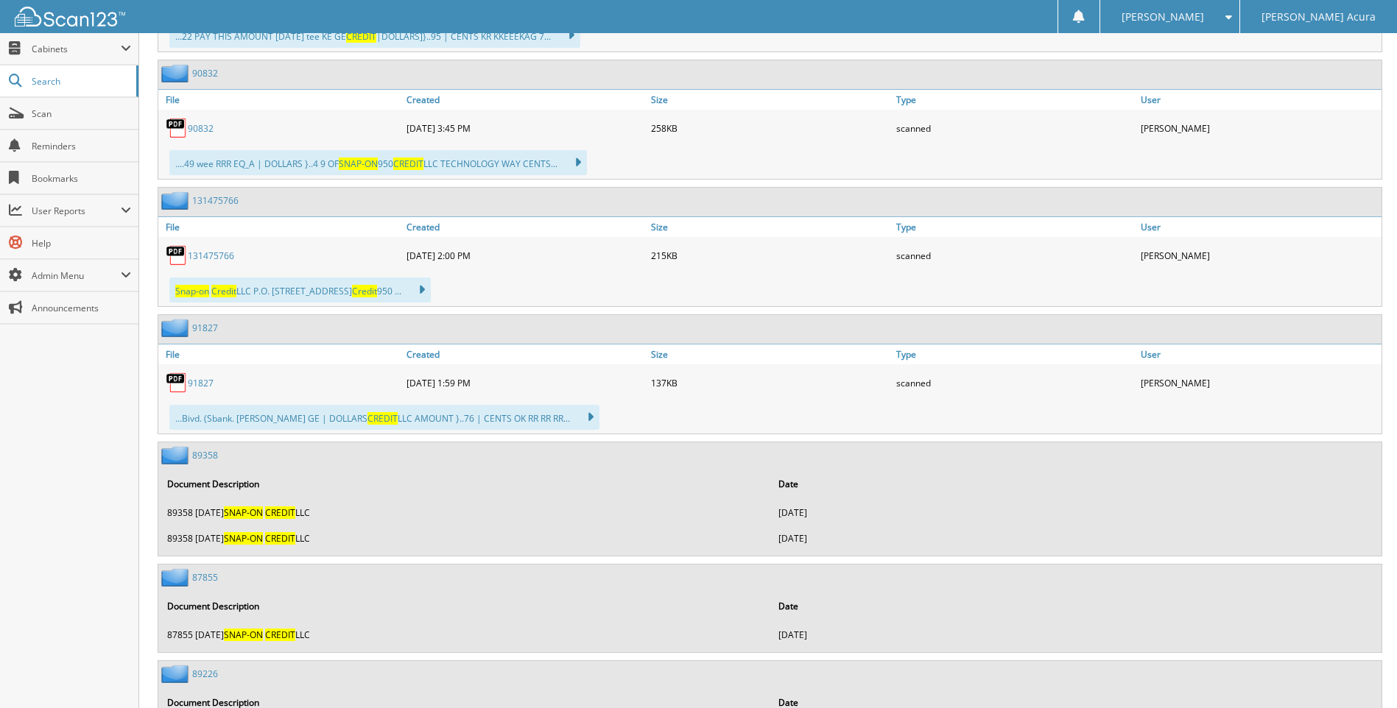
click at [196, 256] on link "131475766" at bounding box center [211, 256] width 46 height 13
click at [199, 385] on link "91827" at bounding box center [201, 383] width 26 height 13
click at [289, 256] on div "131475766" at bounding box center [280, 255] width 244 height 29
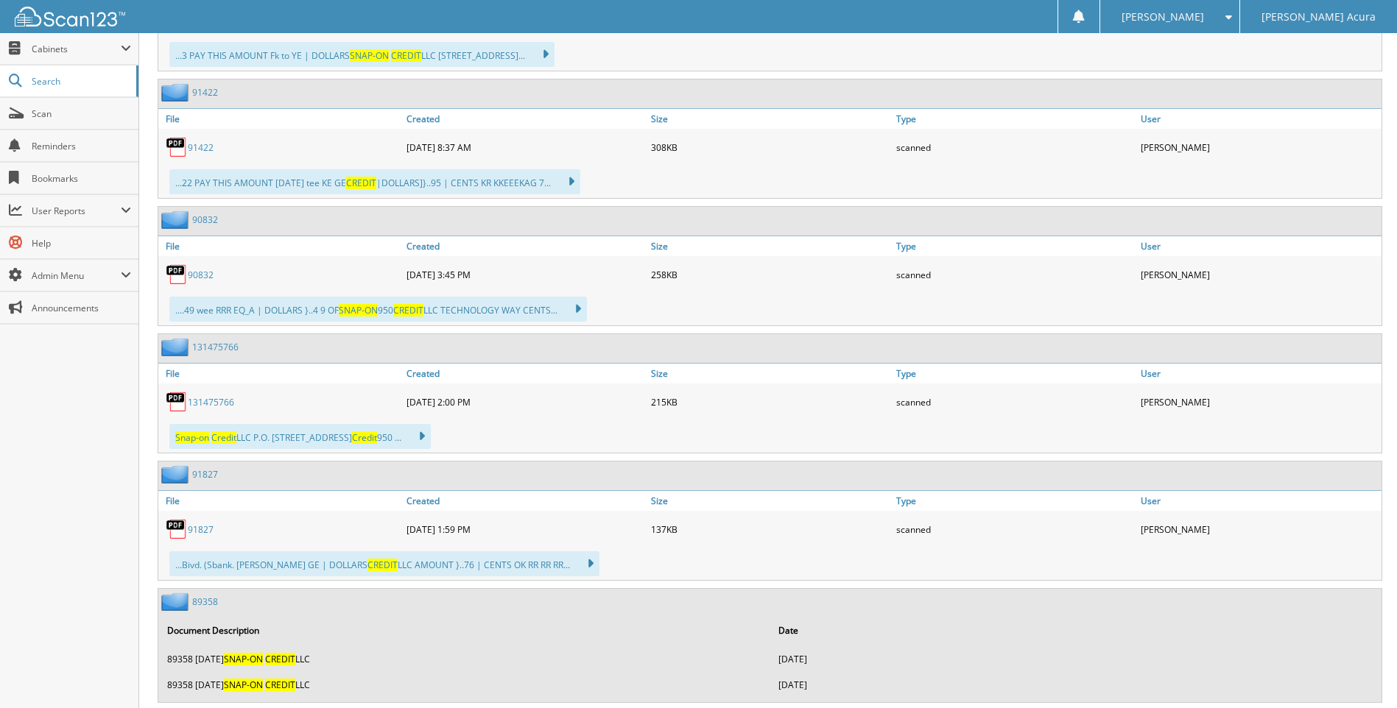
scroll to position [1178, 0]
click at [253, 398] on div "131475766" at bounding box center [280, 402] width 244 height 29
click at [216, 406] on link "131475766" at bounding box center [211, 403] width 46 height 13
click at [798, 309] on div "....49 wee RRR EQ_A | DOLLARS }..4 9 OF SNAP-ON 950 CREDIT LLC TECHNOLOGY WAY C…" at bounding box center [769, 310] width 1223 height 32
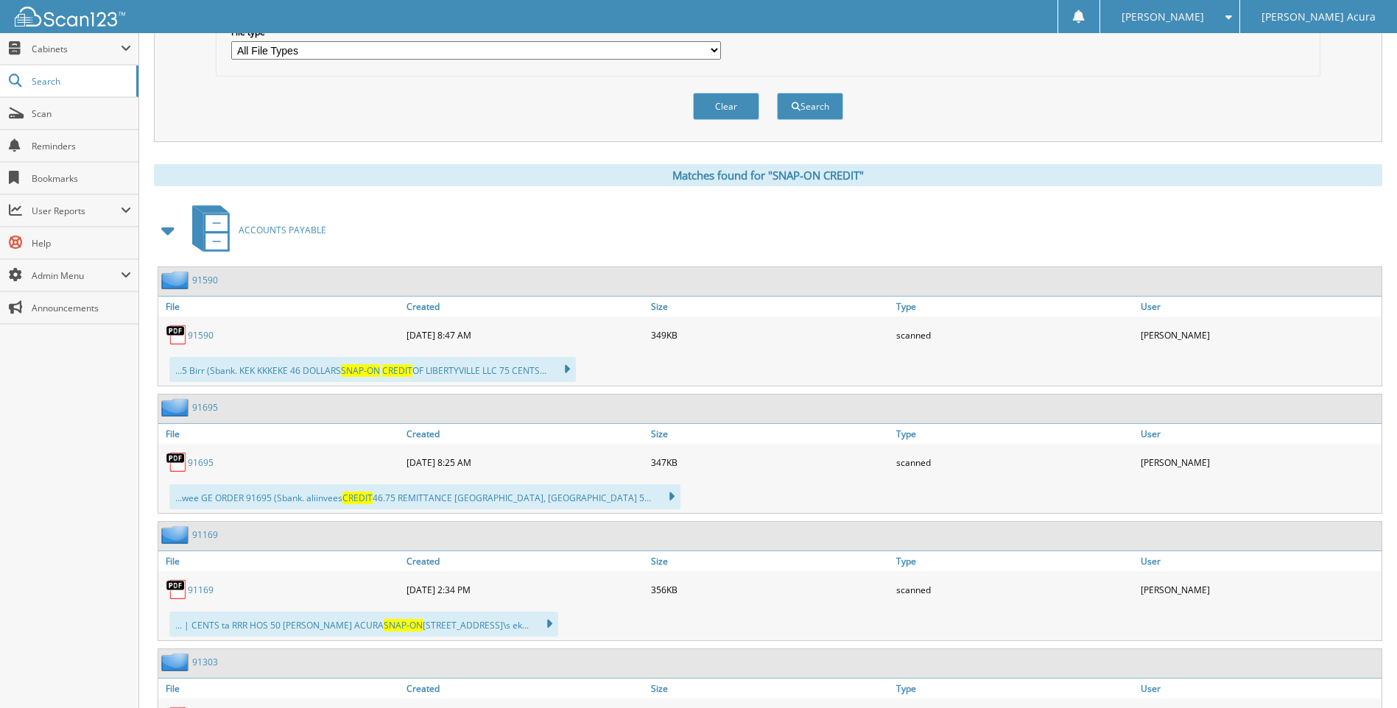
scroll to position [442, 0]
